Goal: Communication & Community: Answer question/provide support

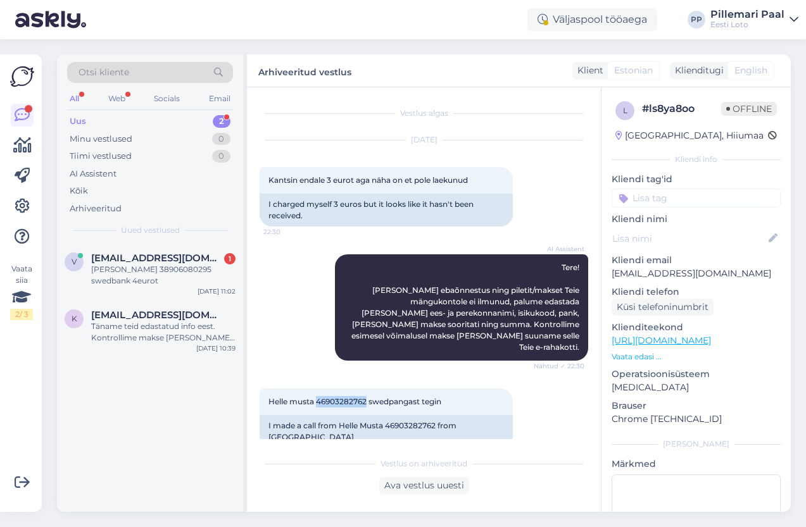
scroll to position [142, 0]
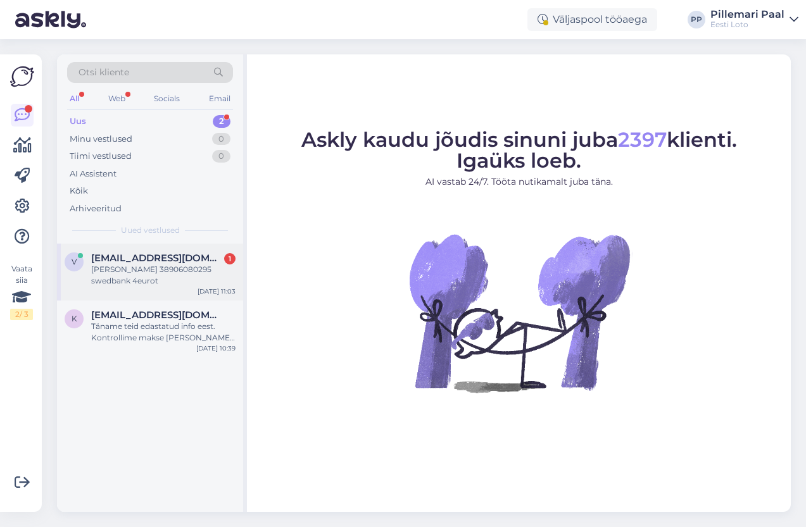
click at [141, 264] on div "[PERSON_NAME] 38906080295 swedbank 4eurot" at bounding box center [163, 275] width 144 height 23
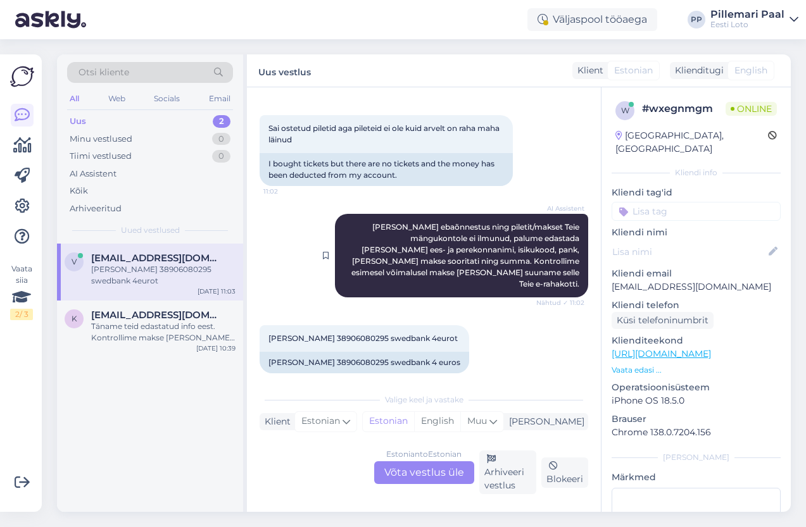
scroll to position [183, 0]
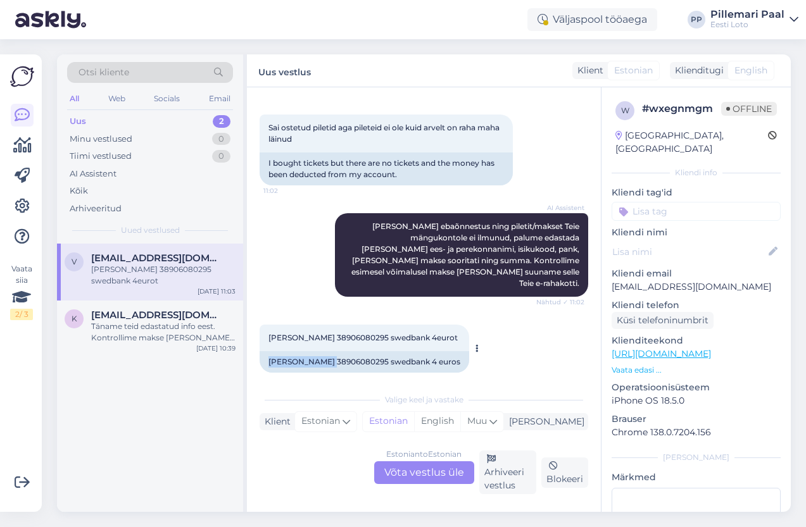
drag, startPoint x: 325, startPoint y: 352, endPoint x: 270, endPoint y: 351, distance: 55.1
click at [270, 351] on div "[PERSON_NAME] 38906080295 swedbank 4 euros" at bounding box center [365, 362] width 210 height 22
copy div "[PERSON_NAME]"
click at [414, 468] on div "Estonian to Estonian Võta vestlus üle" at bounding box center [424, 473] width 100 height 23
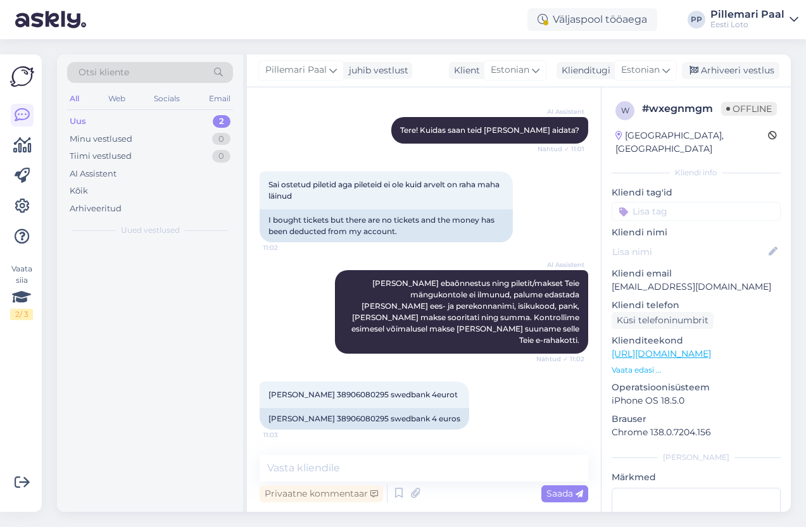
scroll to position [115, 0]
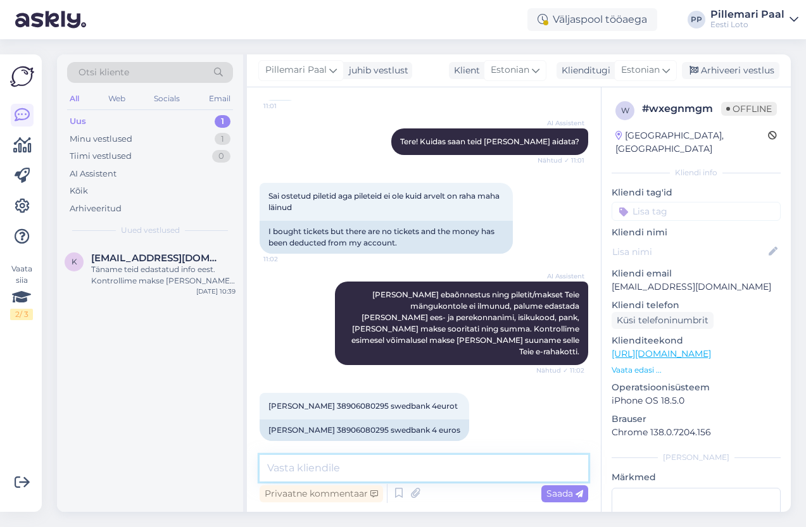
click at [455, 472] on textarea at bounding box center [424, 468] width 329 height 27
paste textarea "Kahjuks Teie sissemakse ebaõnnestus tehnilise [PERSON_NAME] tõttu. Kontrollisim…"
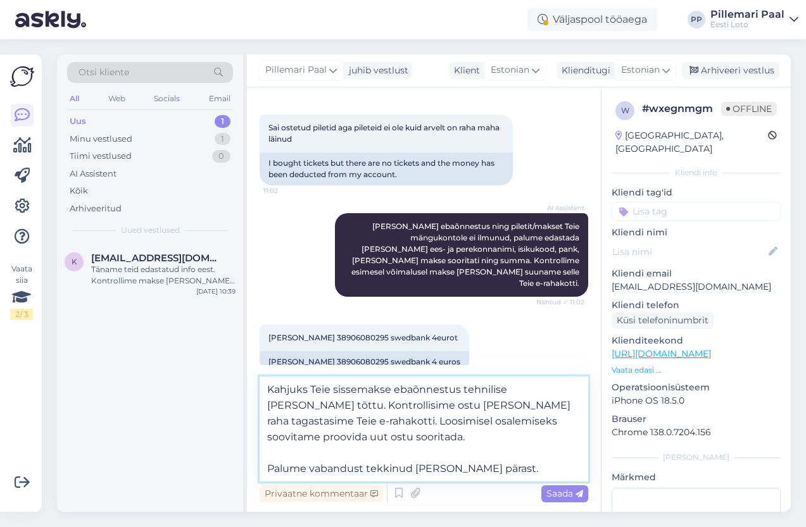
drag, startPoint x: 318, startPoint y: 437, endPoint x: 255, endPoint y: 424, distance: 64.6
click at [255, 424] on div "Vestlus algas [DATE] Tere 11:01 Hello AI Assistent Tere! Kuidas saan teid [PERS…" at bounding box center [424, 299] width 354 height 425
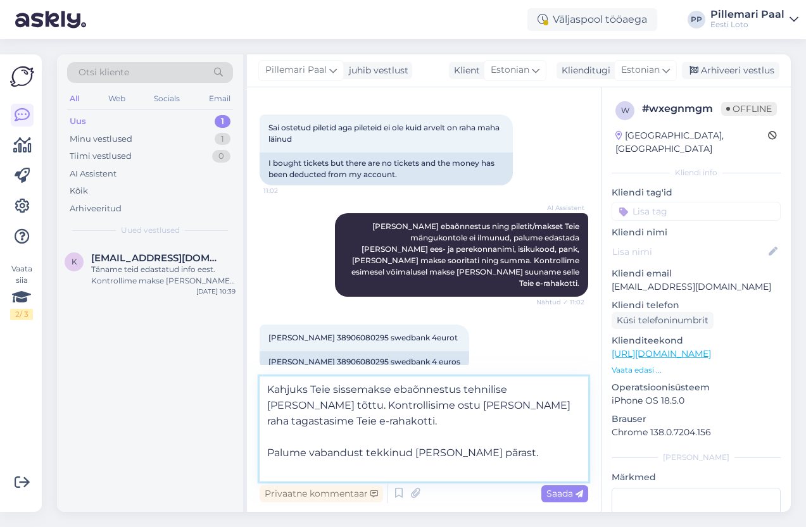
scroll to position [161, 0]
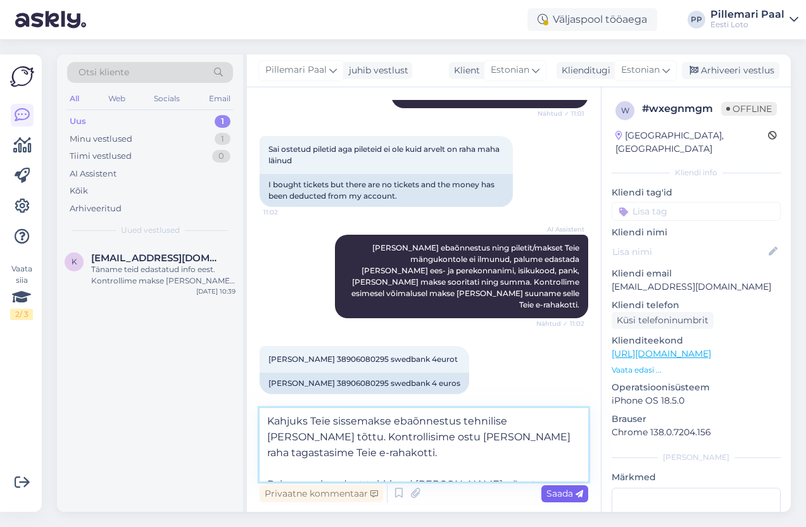
type textarea "Kahjuks Teie sissemakse ebaõnnestus tehnilise [PERSON_NAME] tõttu. Kontrollisim…"
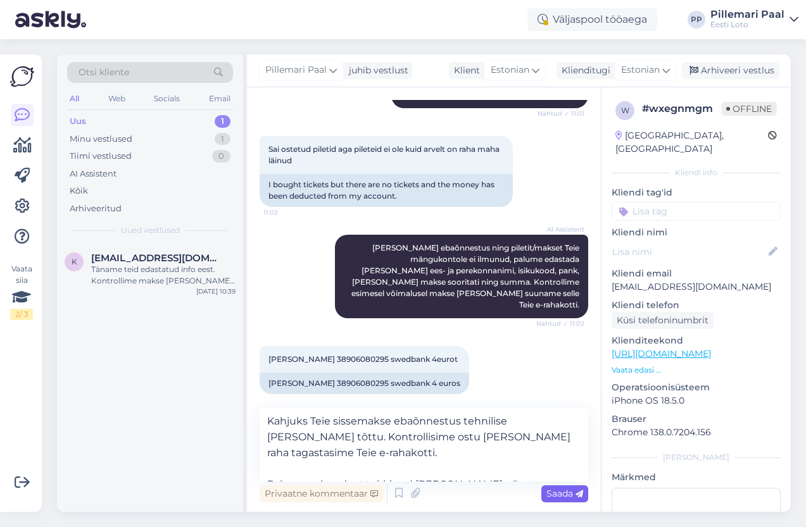
click at [569, 491] on span "Saada" at bounding box center [564, 493] width 37 height 11
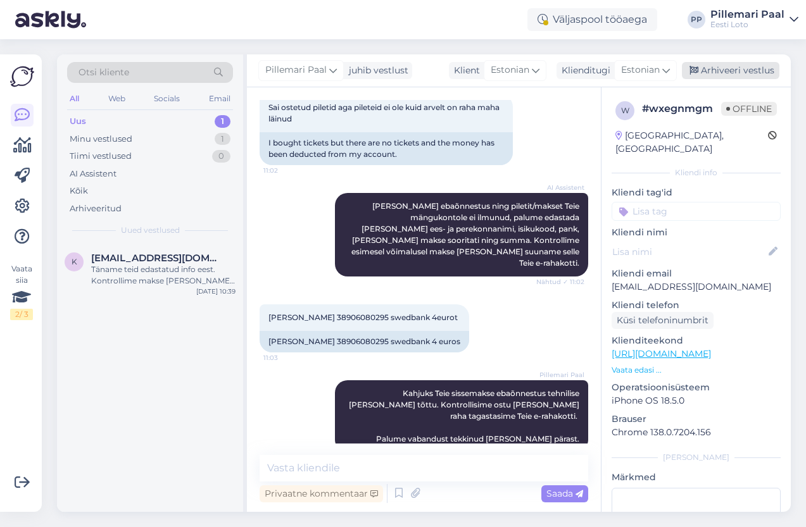
click at [701, 76] on div "Arhiveeri vestlus" at bounding box center [730, 70] width 97 height 17
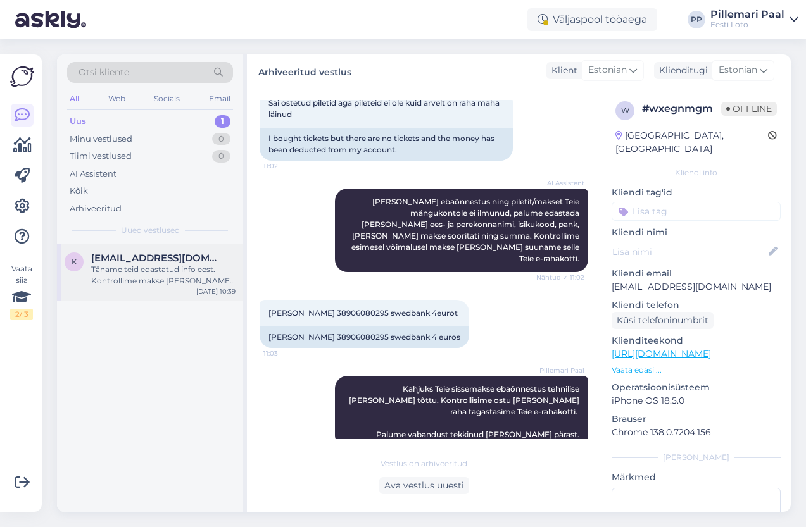
click at [123, 282] on div "Täname teid edastatud info eest. Kontrollime makse [PERSON_NAME] suuname selle …" at bounding box center [163, 275] width 144 height 23
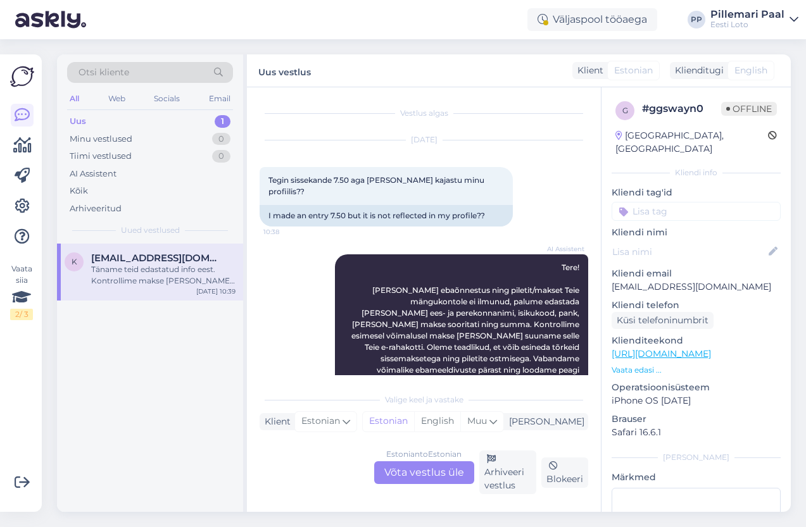
scroll to position [164, 0]
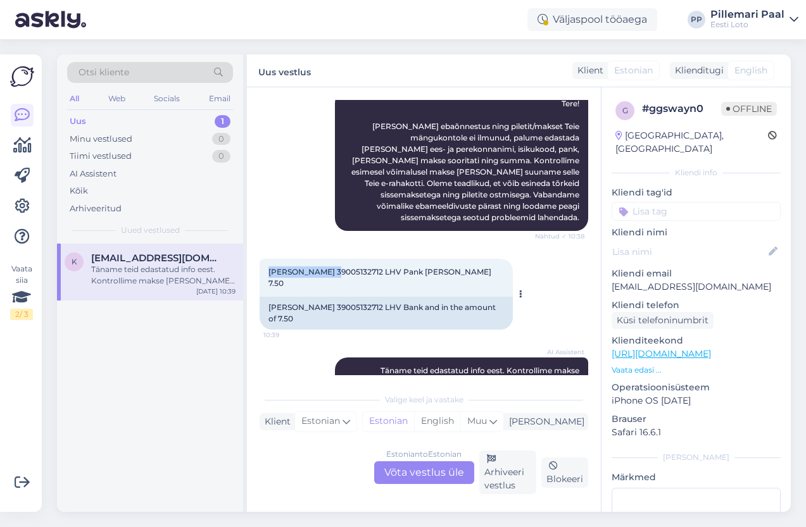
drag, startPoint x: 331, startPoint y: 250, endPoint x: 269, endPoint y: 249, distance: 62.1
click at [269, 267] on span "[PERSON_NAME] 39005132712 LHV Pank [PERSON_NAME] 7.50" at bounding box center [380, 277] width 225 height 21
copy span "[PERSON_NAME]"
click at [354, 267] on span "[PERSON_NAME] 39005132712 LHV Pank [PERSON_NAME] 7.50" at bounding box center [380, 277] width 225 height 21
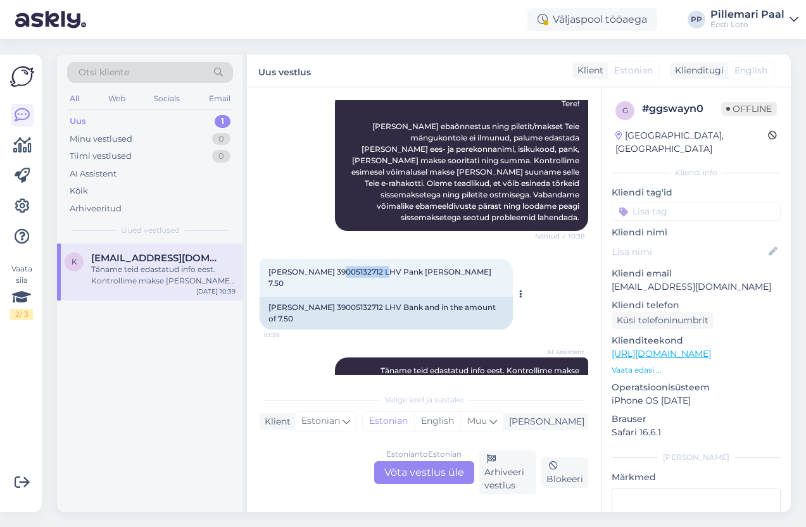
copy span "39005132712"
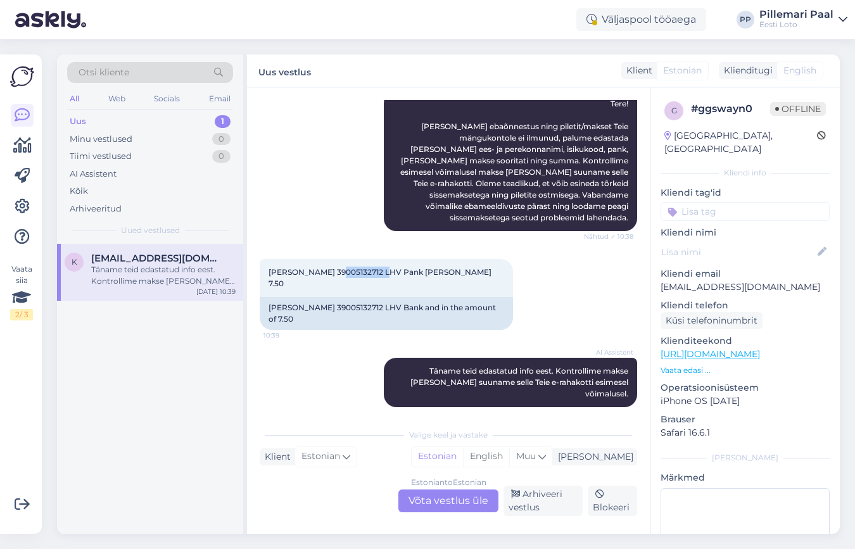
scroll to position [129, 0]
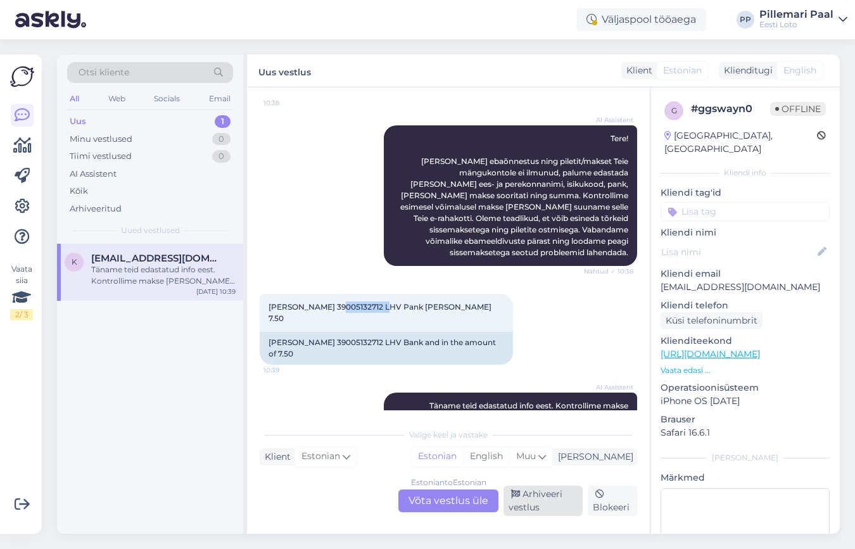
click at [529, 502] on div "Arhiveeri vestlus" at bounding box center [542, 501] width 79 height 30
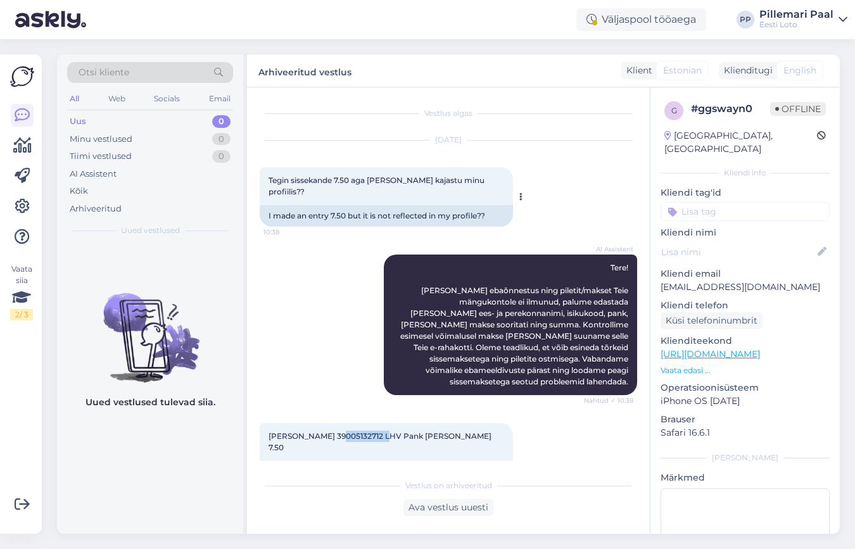
scroll to position [79, 0]
